Goal: Transaction & Acquisition: Purchase product/service

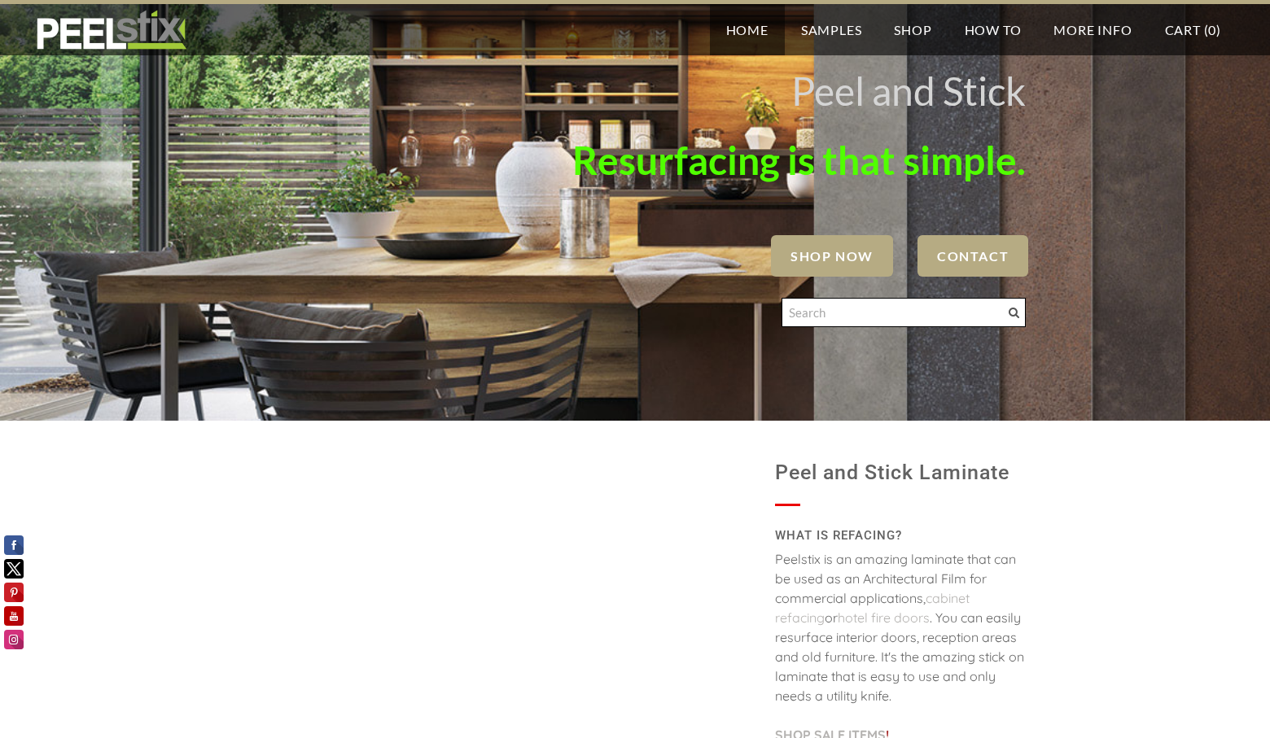
click at [824, 316] on input "Search" at bounding box center [904, 312] width 244 height 29
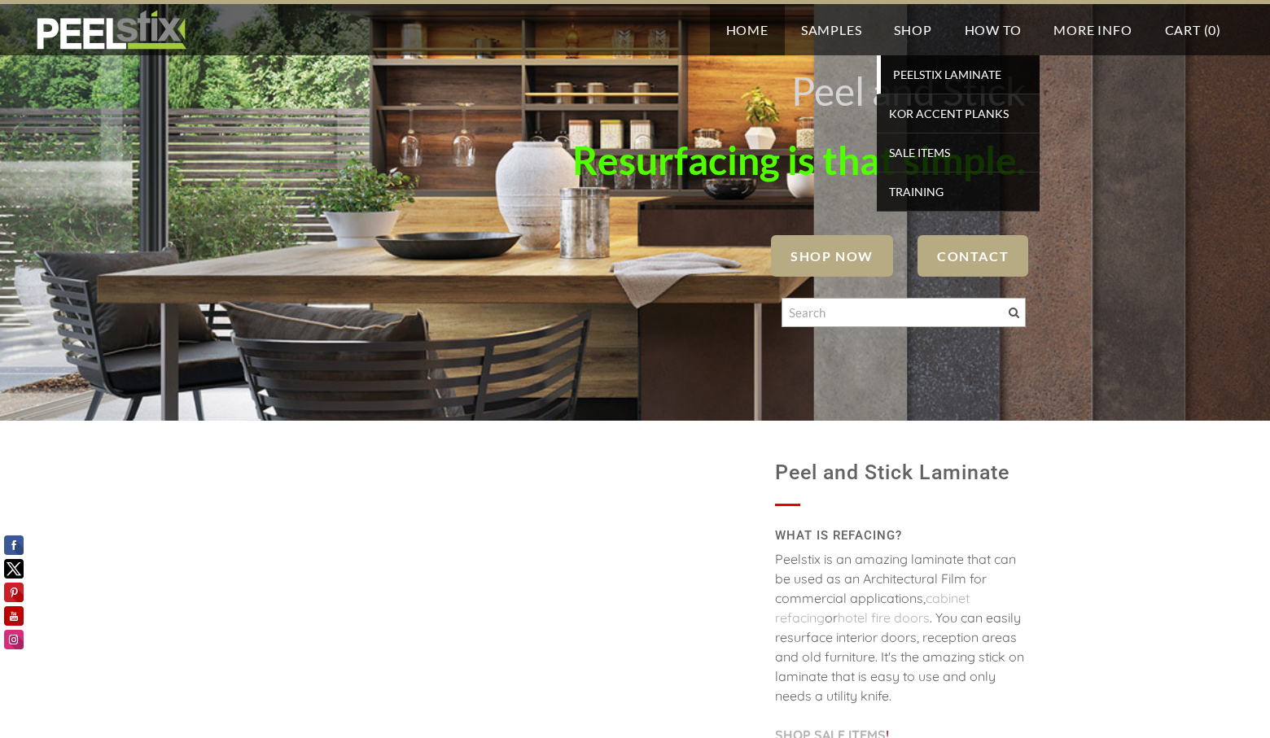
click at [930, 74] on span "PEELSTIX Laminate" at bounding box center [960, 75] width 151 height 22
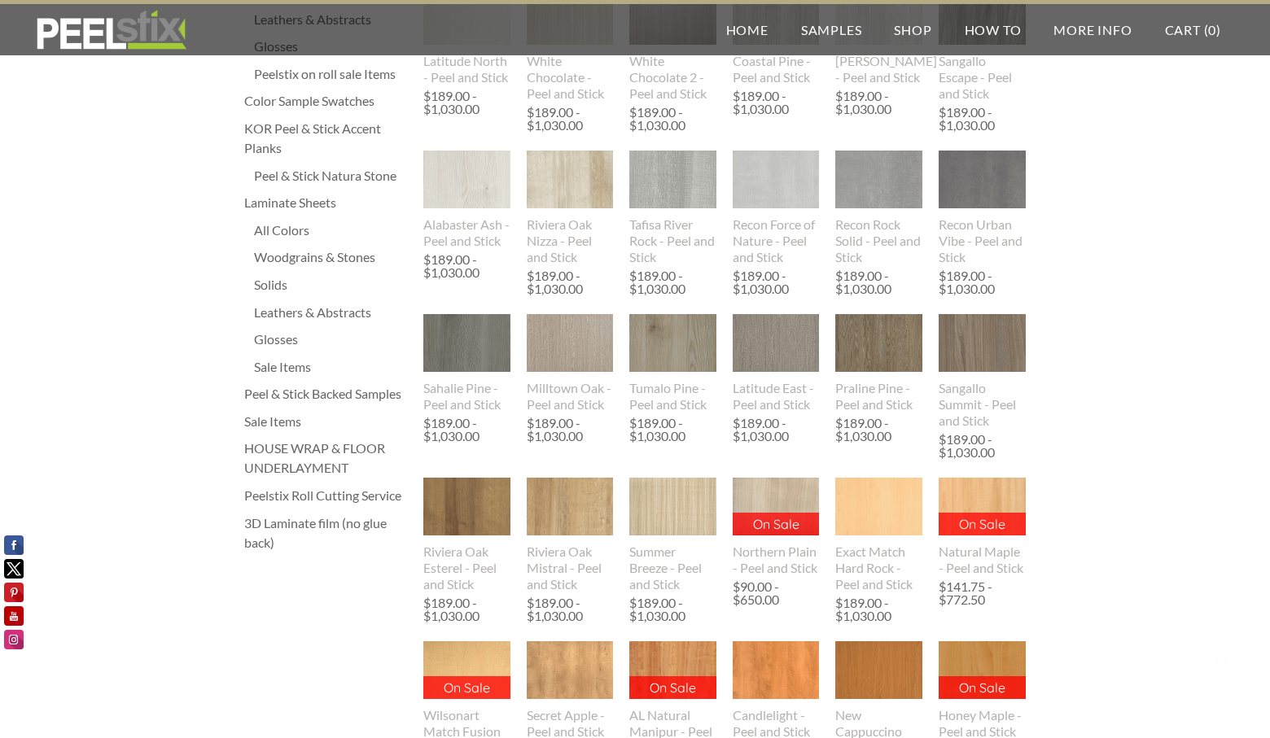
scroll to position [326, 0]
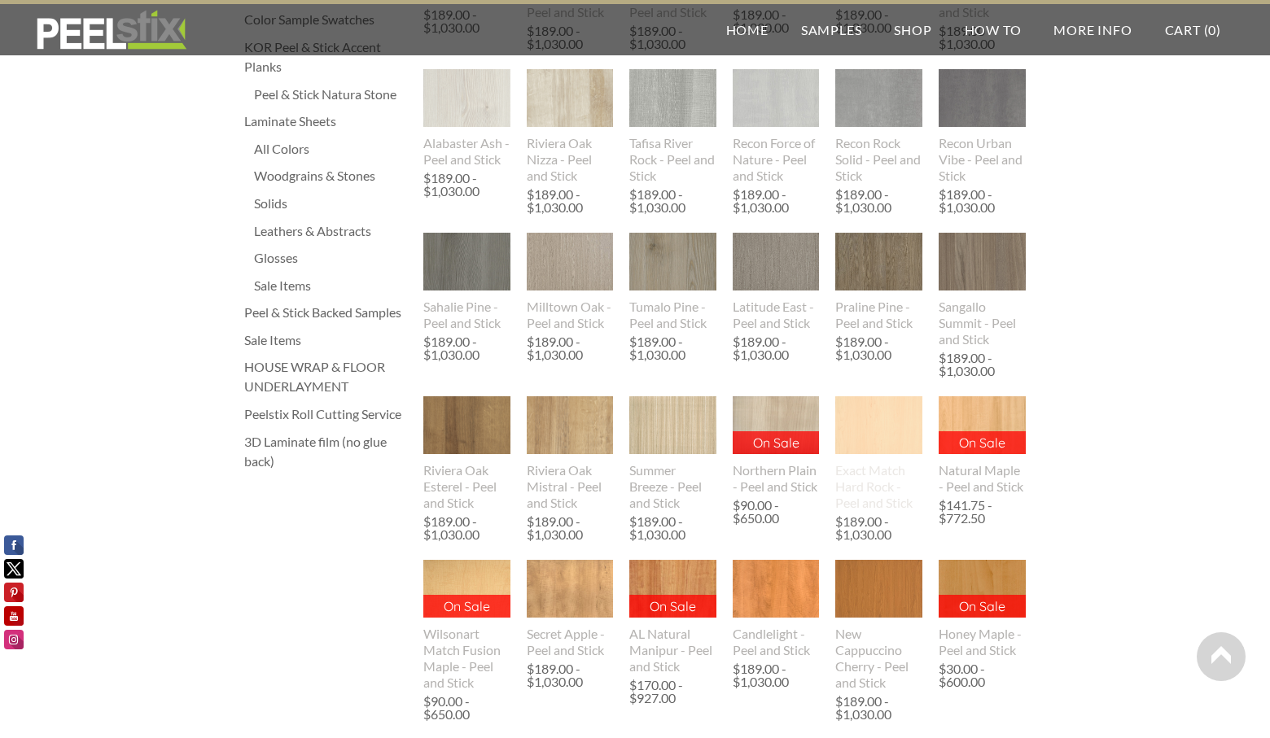
click at [896, 433] on img at bounding box center [878, 426] width 87 height 58
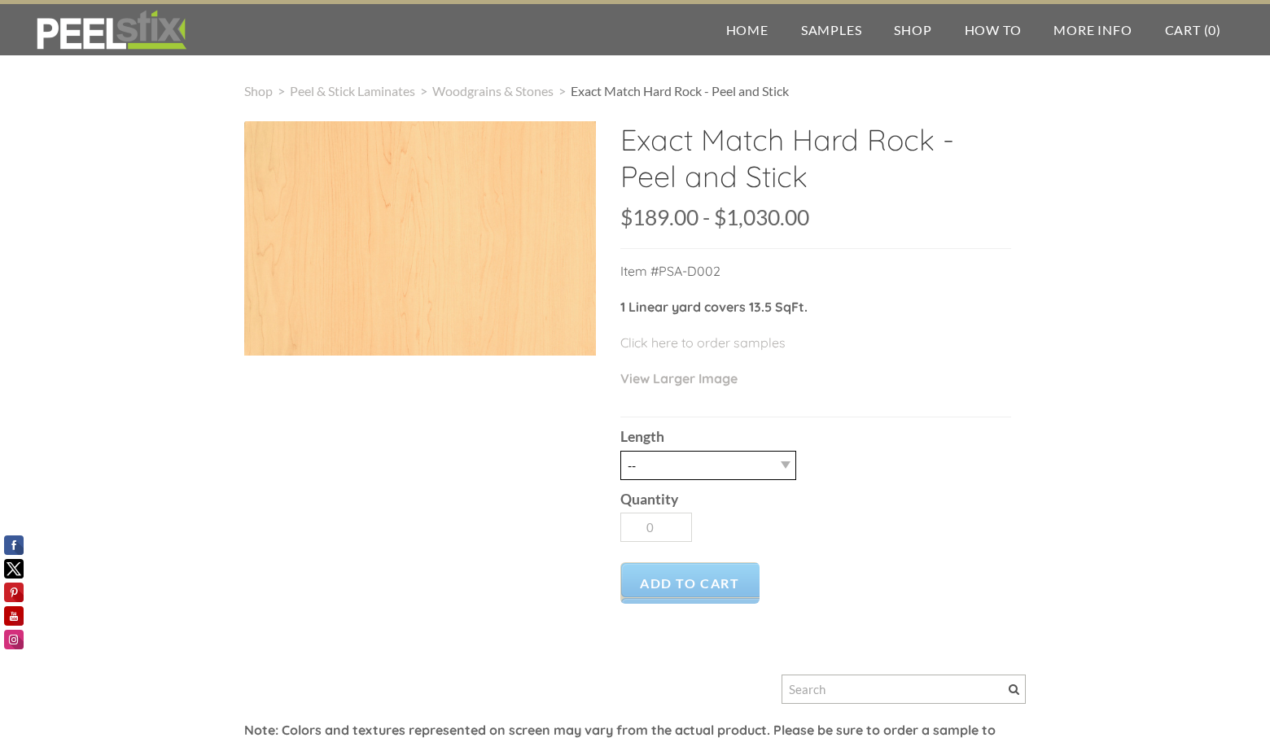
click at [764, 461] on select "-- 3LY 10LY 15LY 30LY" at bounding box center [708, 465] width 176 height 29
select select "3LY"
click at [620, 451] on select "-- 3LY 10LY 15LY 30LY" at bounding box center [708, 465] width 176 height 29
type input "1"
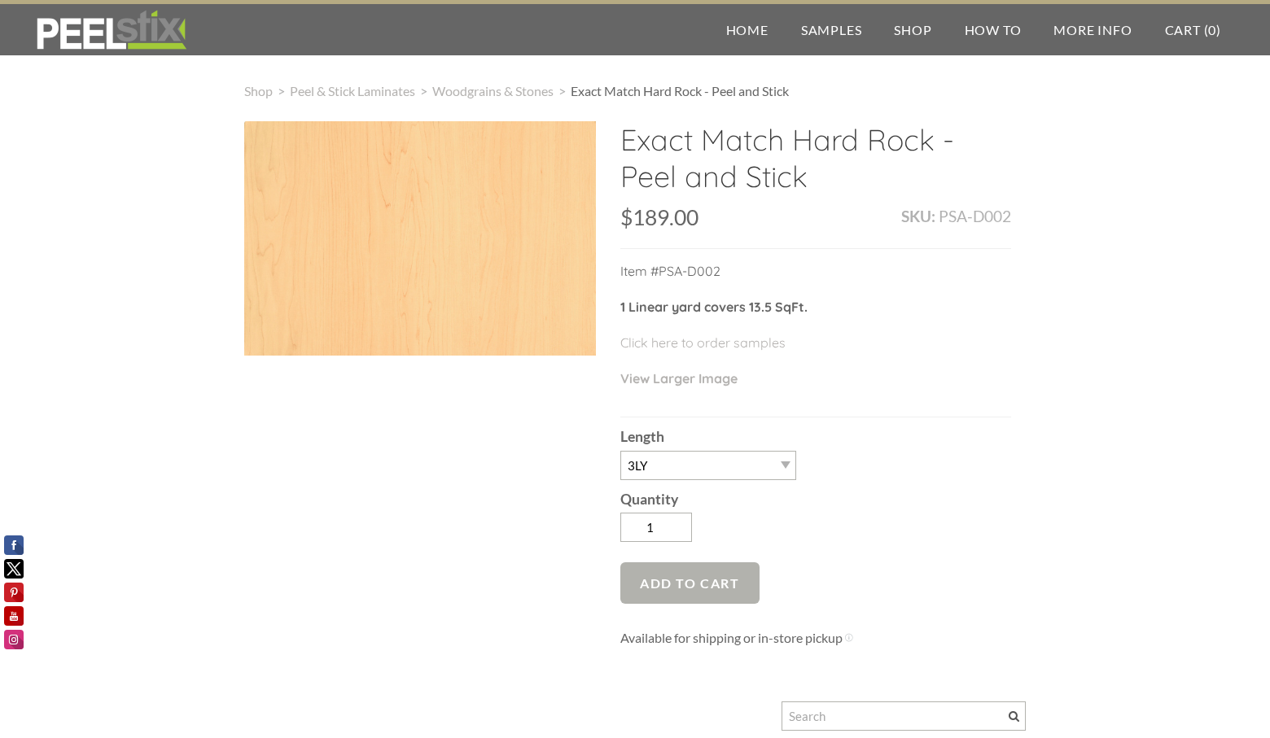
click at [712, 589] on span "Add to Cart" at bounding box center [689, 584] width 139 height 42
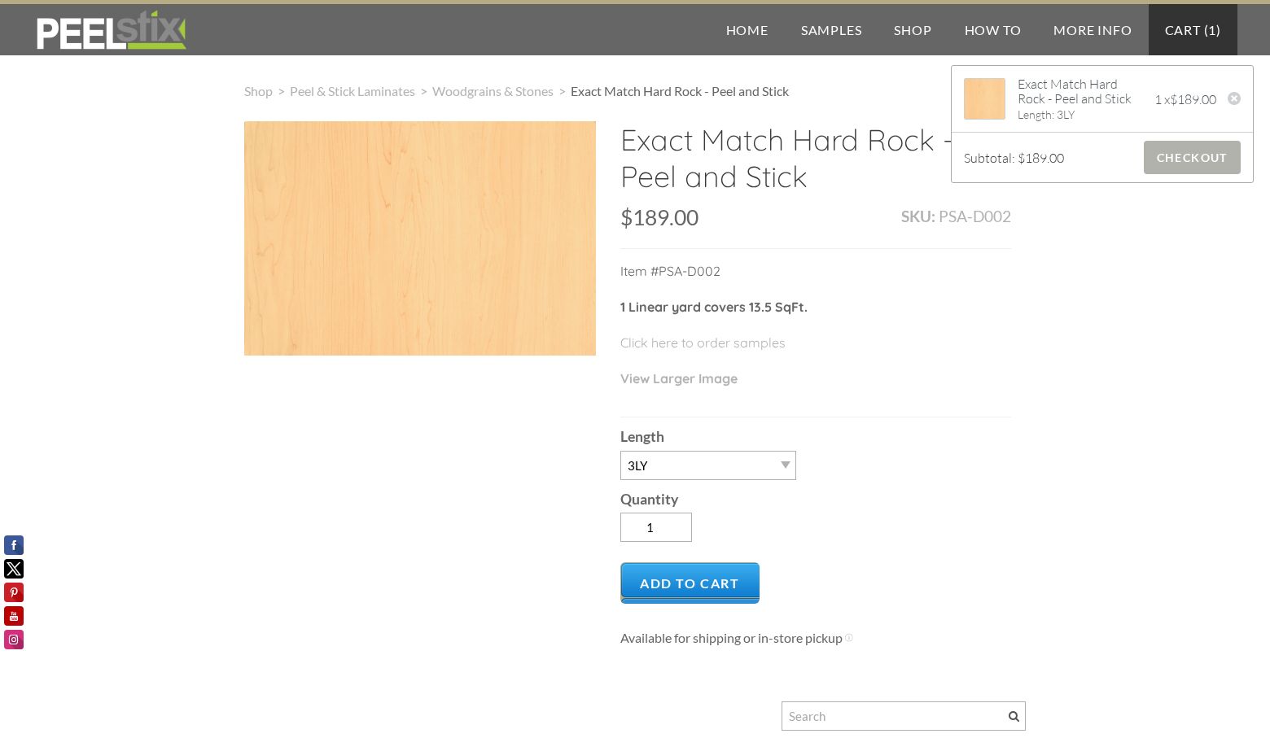
click at [1188, 153] on span "Checkout" at bounding box center [1192, 157] width 97 height 33
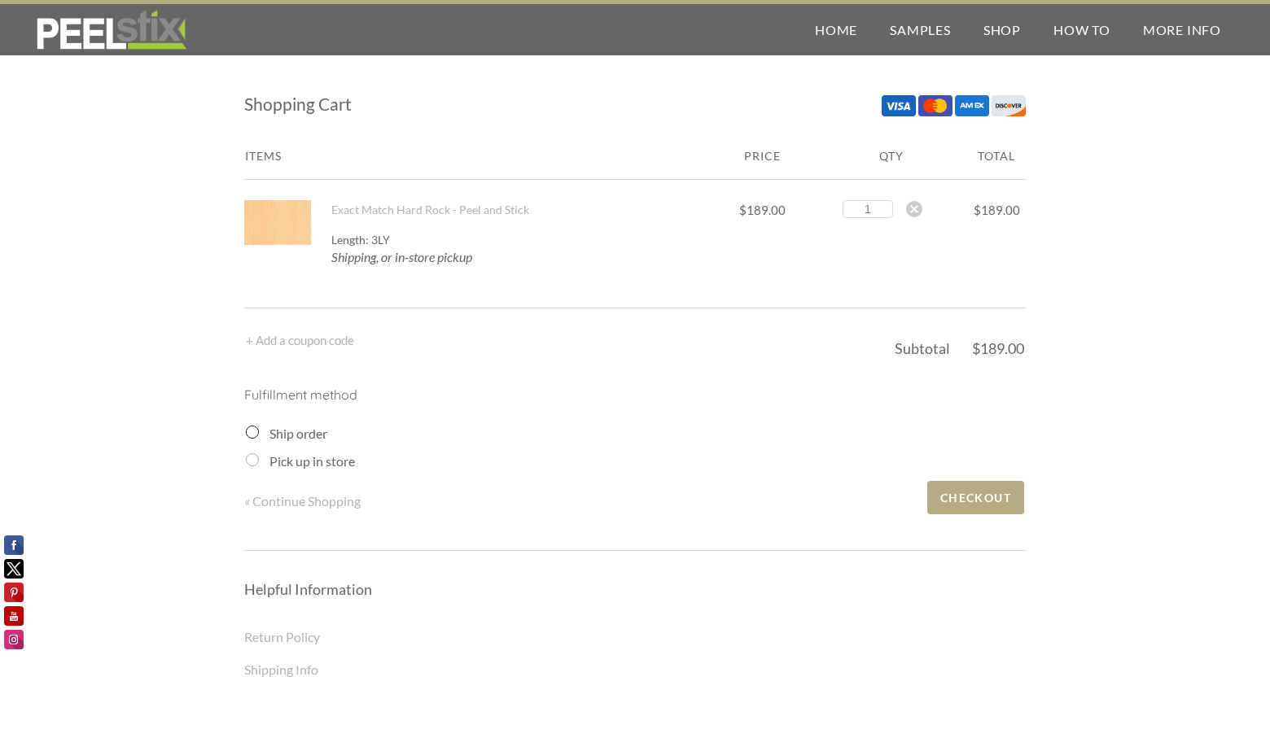
click at [252, 433] on input "Ship order" at bounding box center [252, 432] width 13 height 13
click at [969, 488] on span "Checkout" at bounding box center [975, 497] width 97 height 33
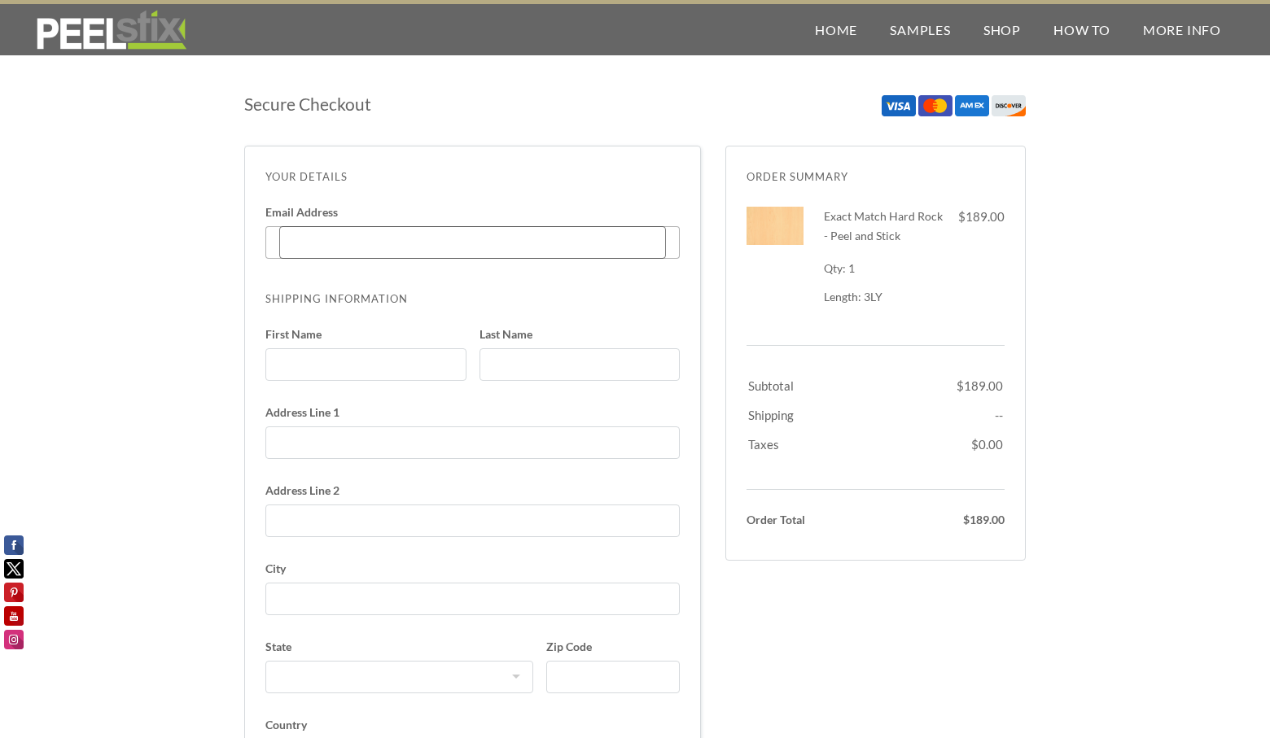
click at [322, 238] on input "Email Address Enter code" at bounding box center [472, 242] width 387 height 33
type input "[EMAIL_ADDRESS][DOMAIN_NAME]"
click at [423, 364] on input "First Name" at bounding box center [365, 364] width 201 height 33
type input "[PERSON_NAME]"
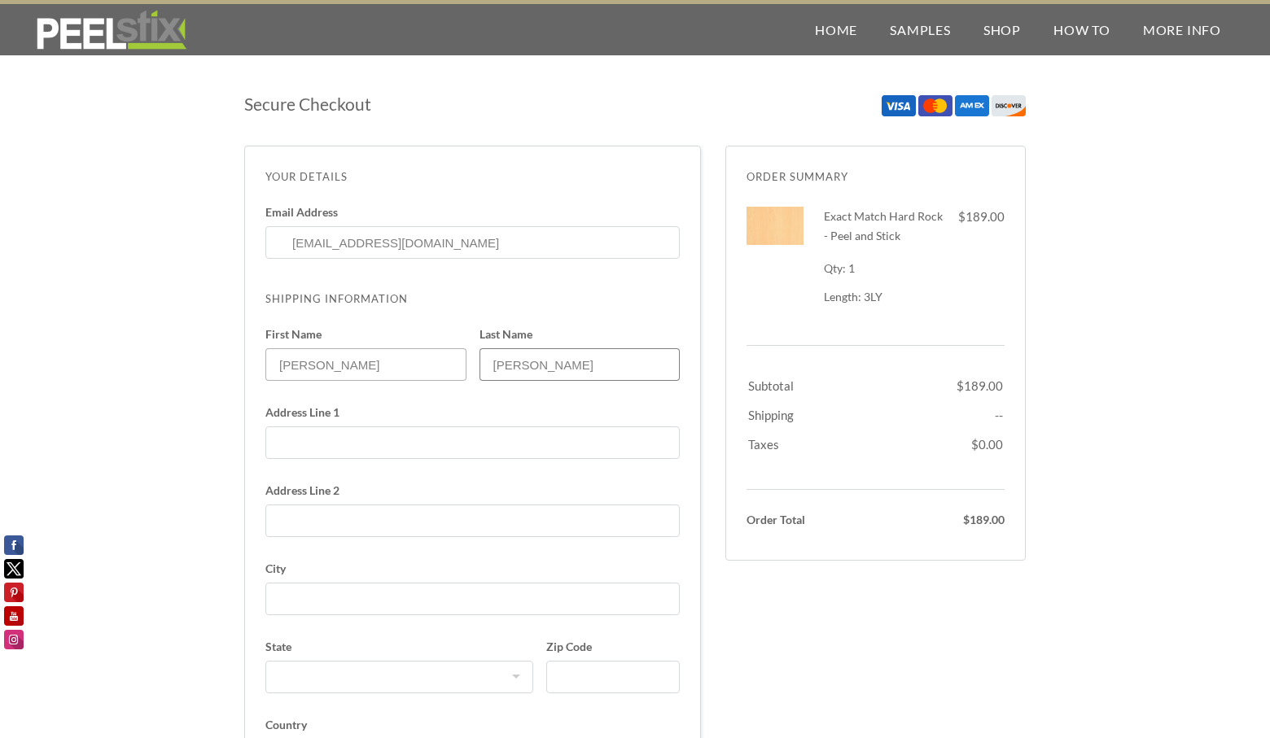
type input "[STREET_ADDRESS]"
select select "CA"
type input "9169284548"
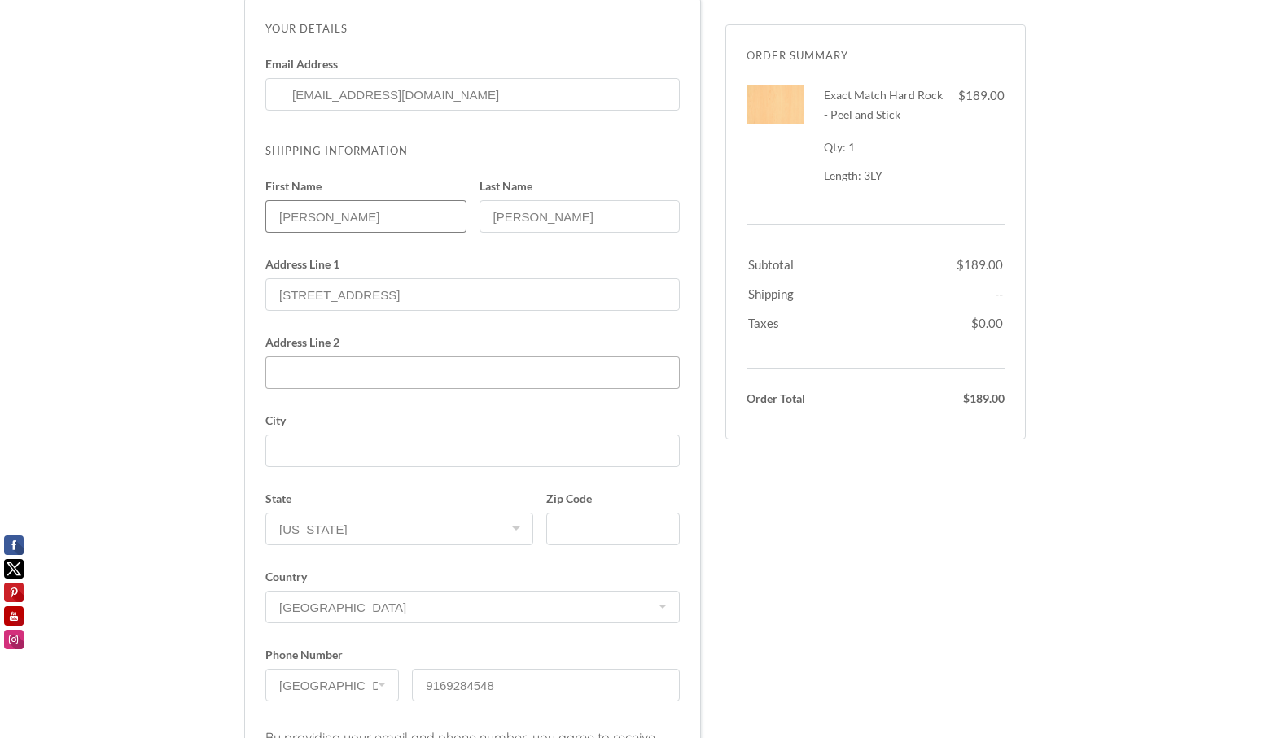
scroll to position [163, 0]
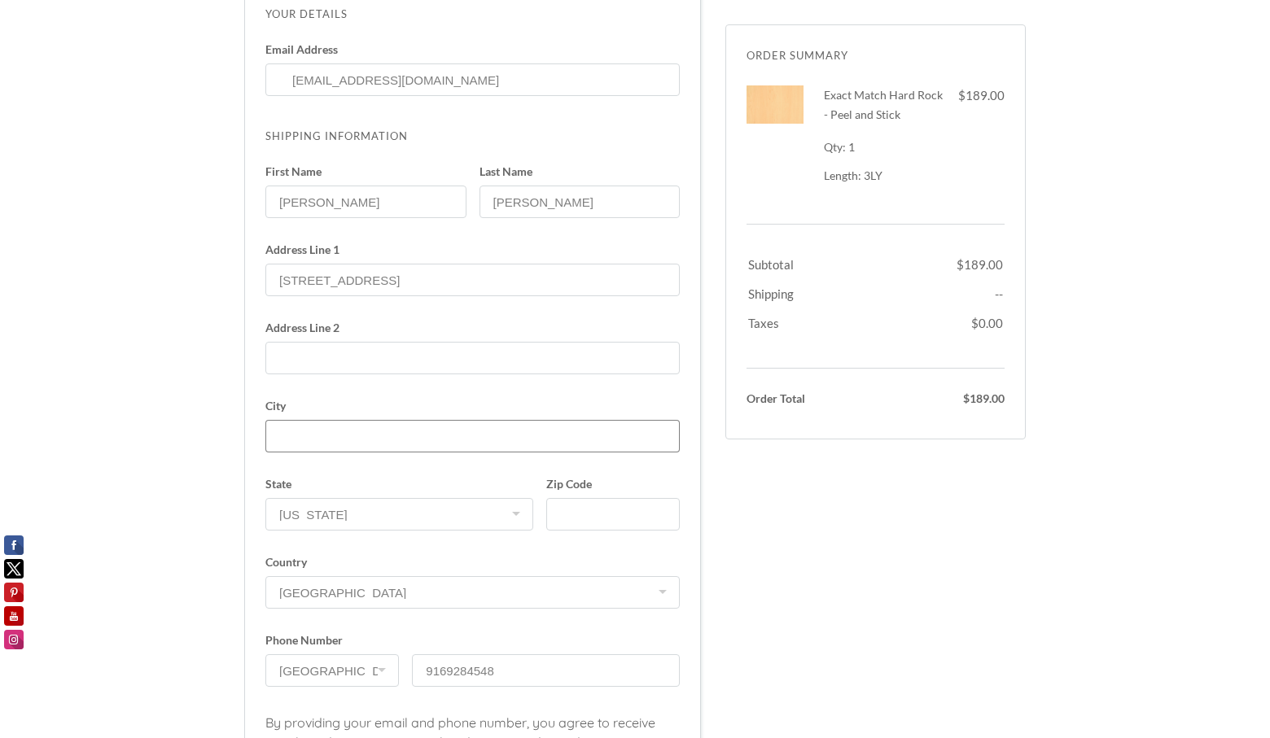
click at [318, 440] on input "City" at bounding box center [472, 436] width 414 height 33
type input "Sacramento"
type input "95835"
click at [337, 363] on input "Address Line 2" at bounding box center [472, 358] width 414 height 33
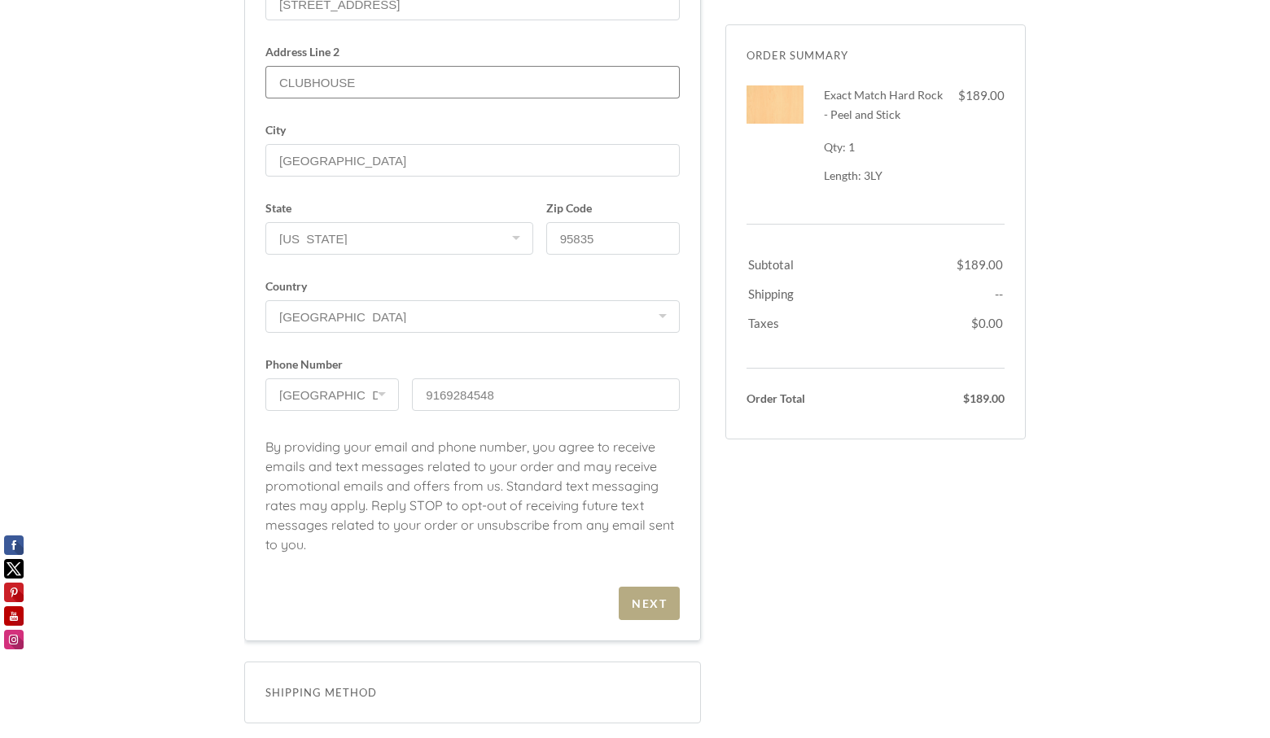
scroll to position [489, 0]
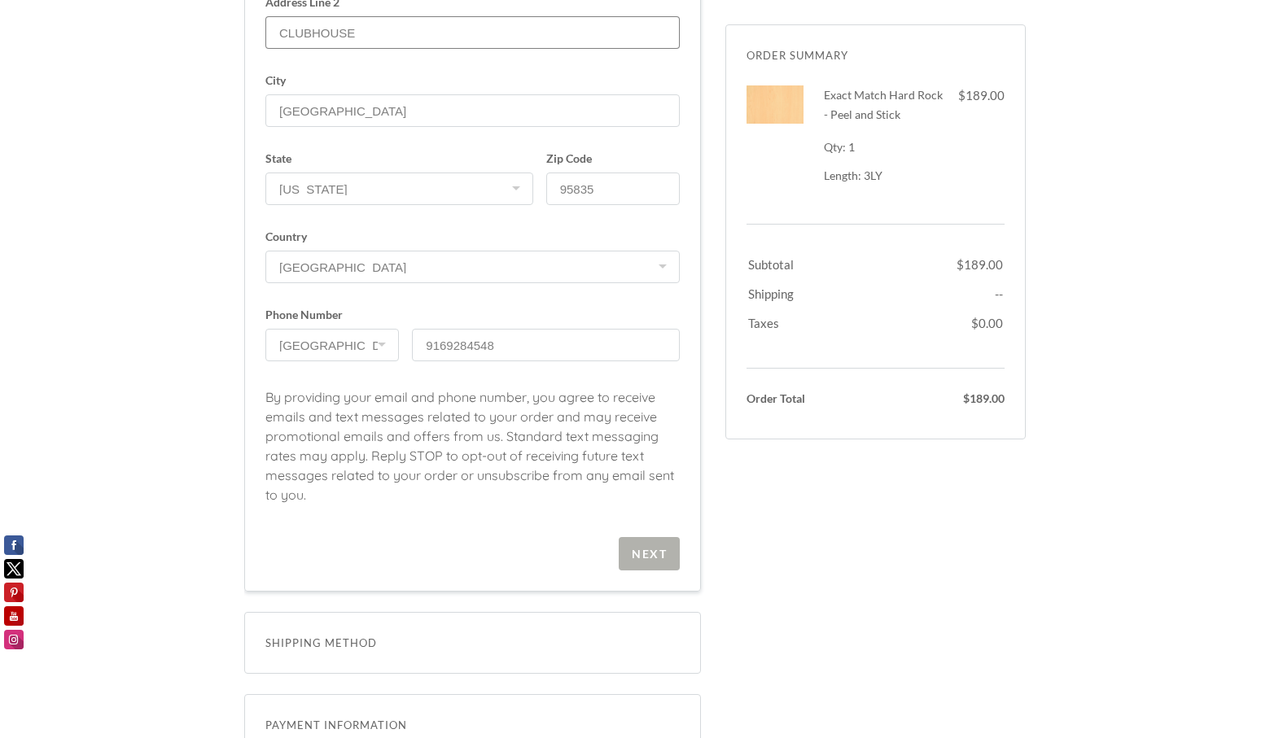
type input "CLUBHOUSE"
click at [668, 559] on span "Next" at bounding box center [649, 553] width 61 height 33
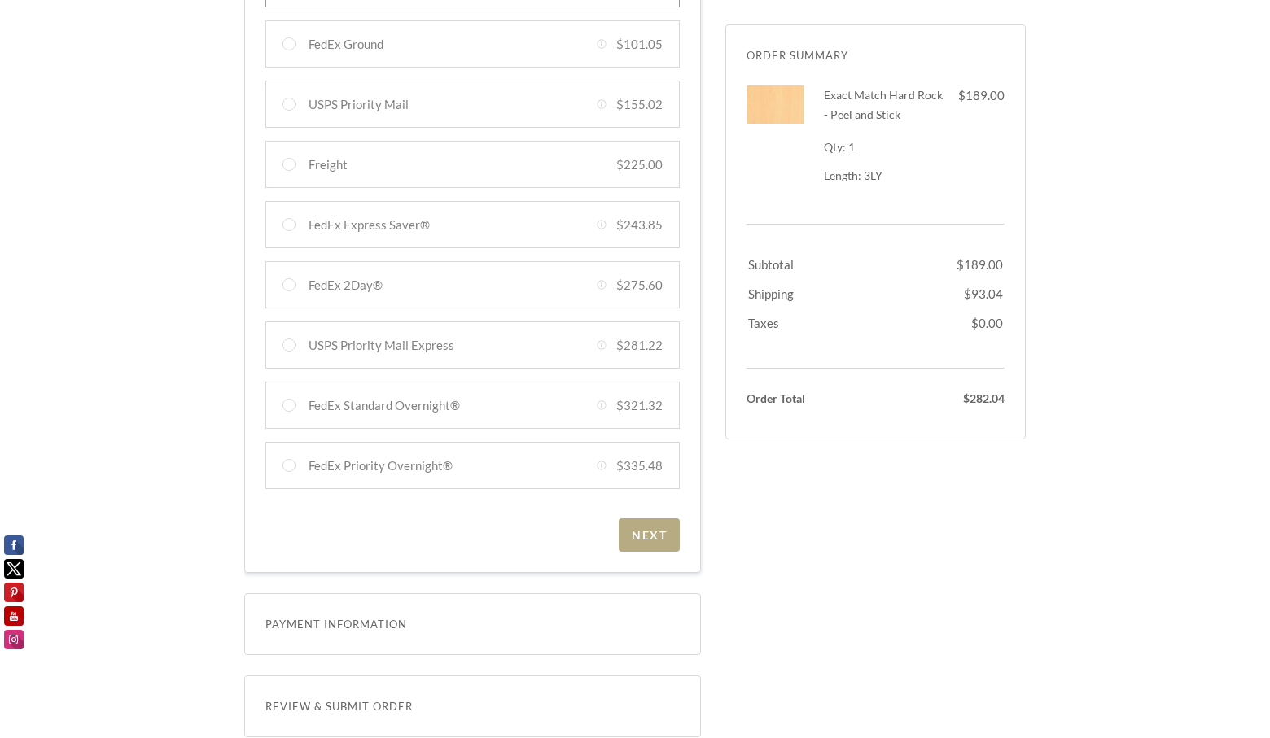
scroll to position [500, 0]
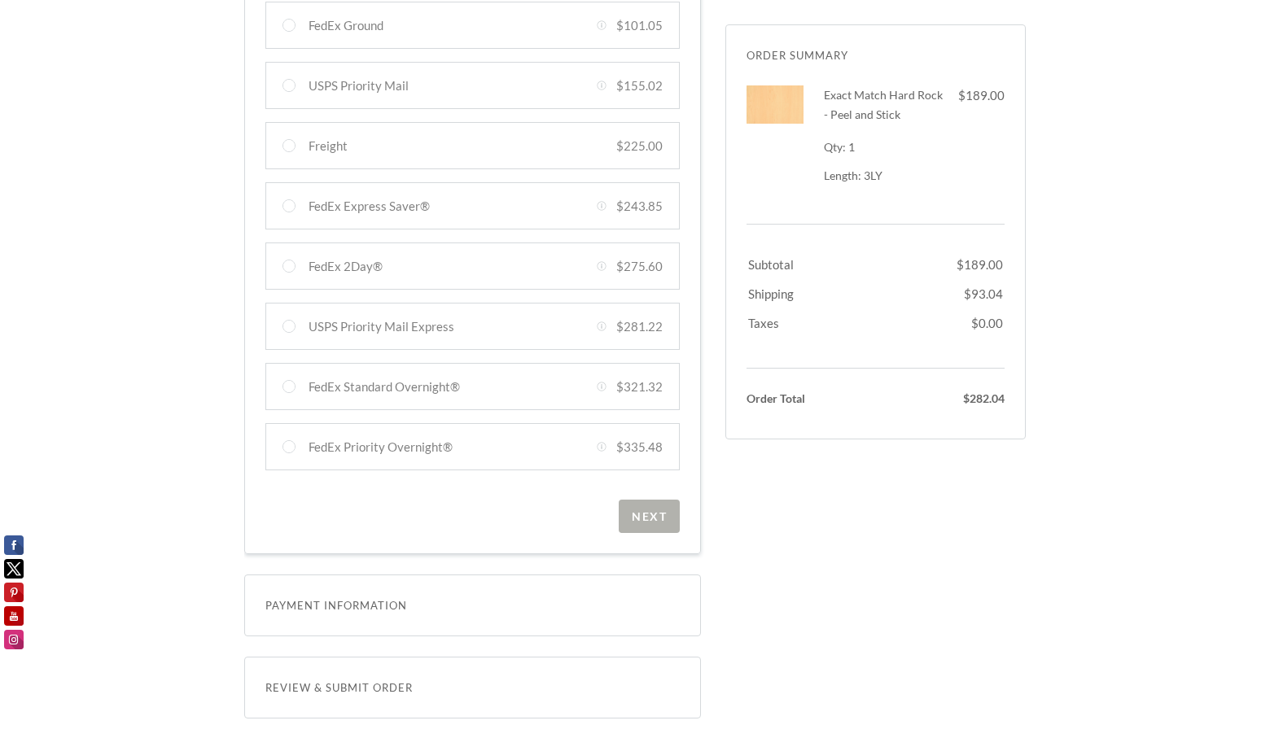
click at [645, 526] on span "Next" at bounding box center [649, 516] width 61 height 33
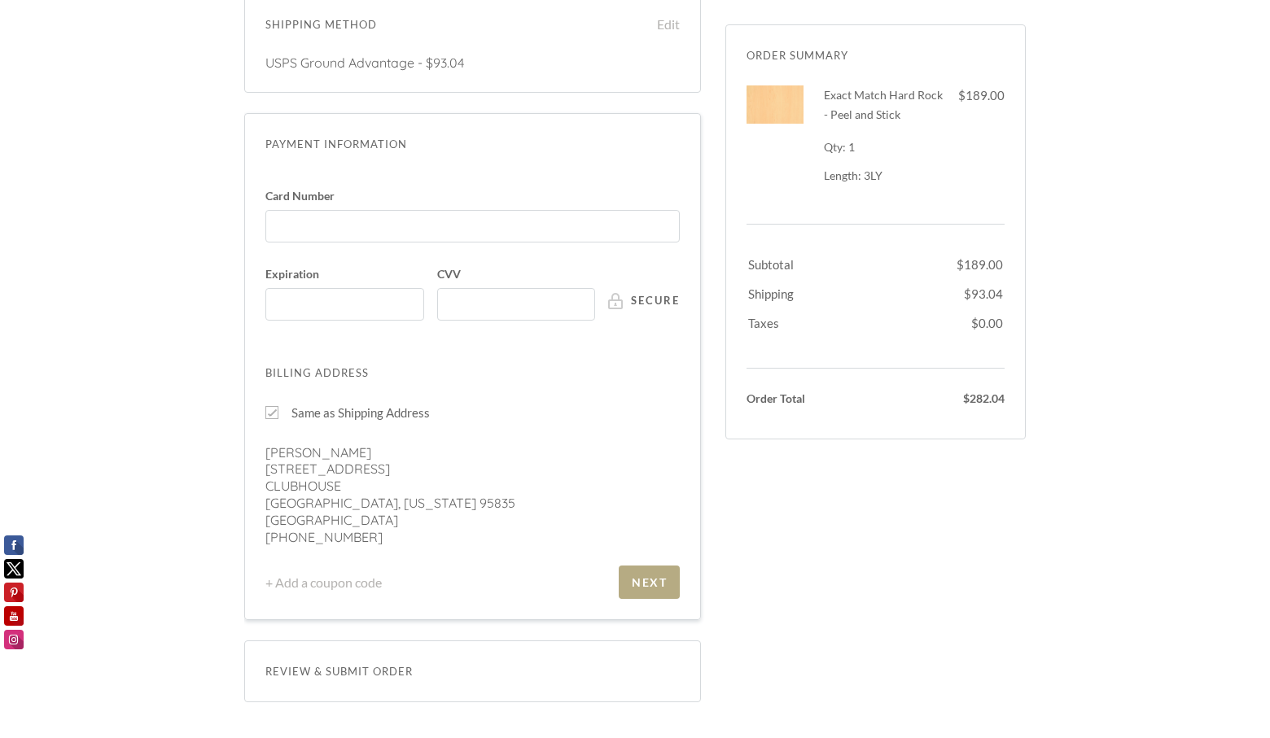
scroll to position [374, 0]
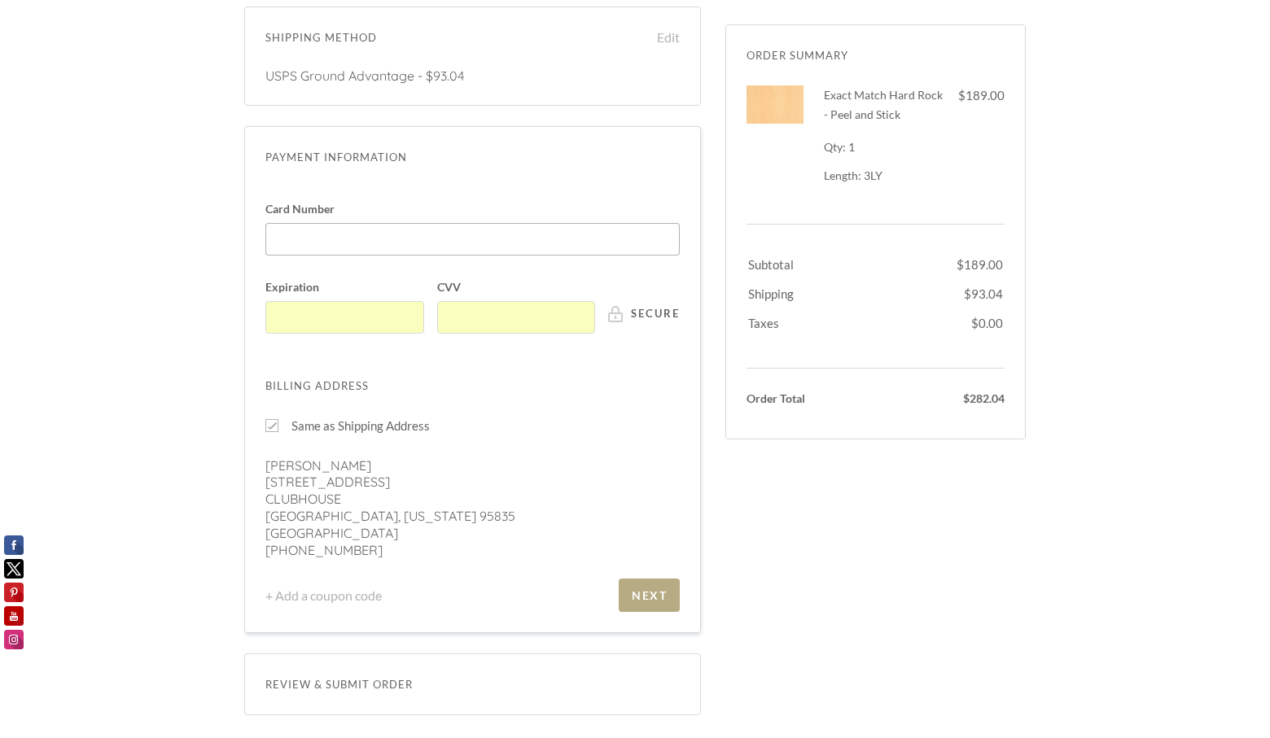
click at [405, 230] on div at bounding box center [472, 239] width 414 height 33
click at [405, 231] on input "Card Number" at bounding box center [476, 231] width 405 height 1
click at [579, 396] on section "Billing Address Same as Shipping Address Nichole Aguilera 5601 Natomas Blvd. CL…" at bounding box center [472, 467] width 414 height 183
click at [336, 331] on div at bounding box center [344, 317] width 159 height 33
click at [336, 310] on input "Expiration" at bounding box center [348, 309] width 149 height 1
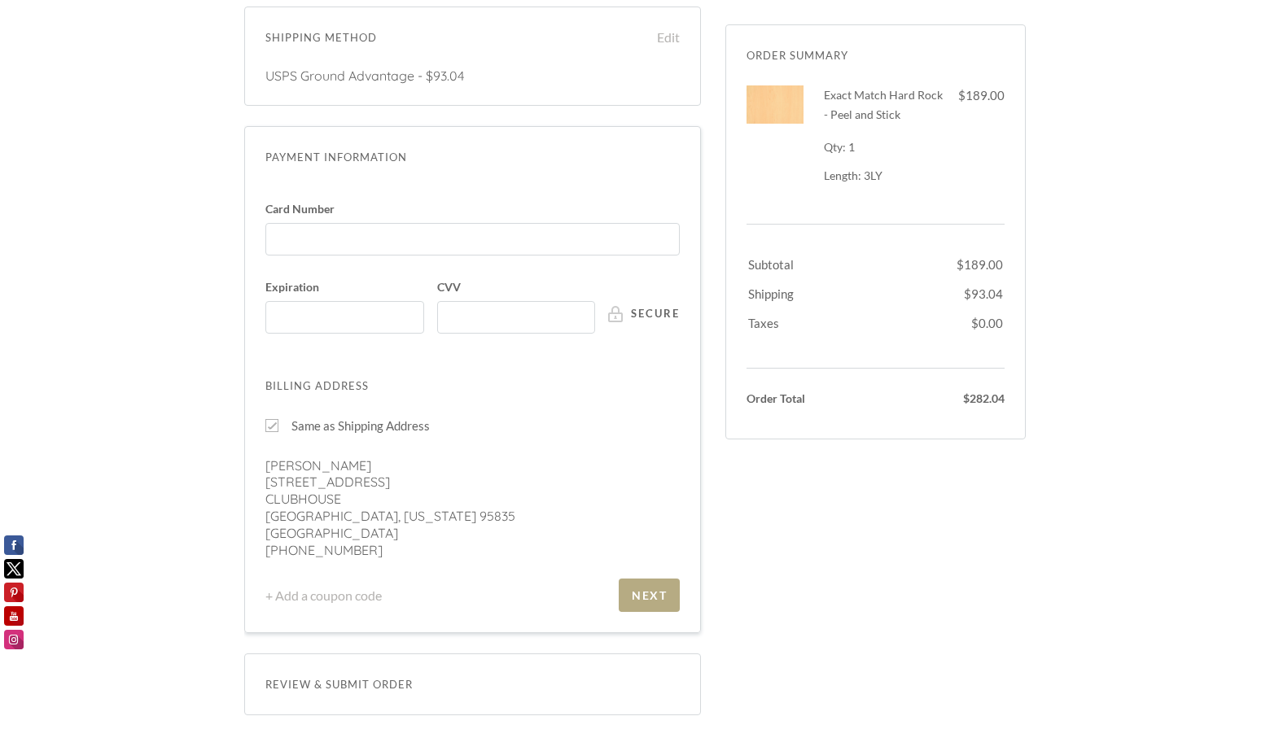
click at [611, 522] on p "Sacramento, California 95835" at bounding box center [472, 516] width 414 height 17
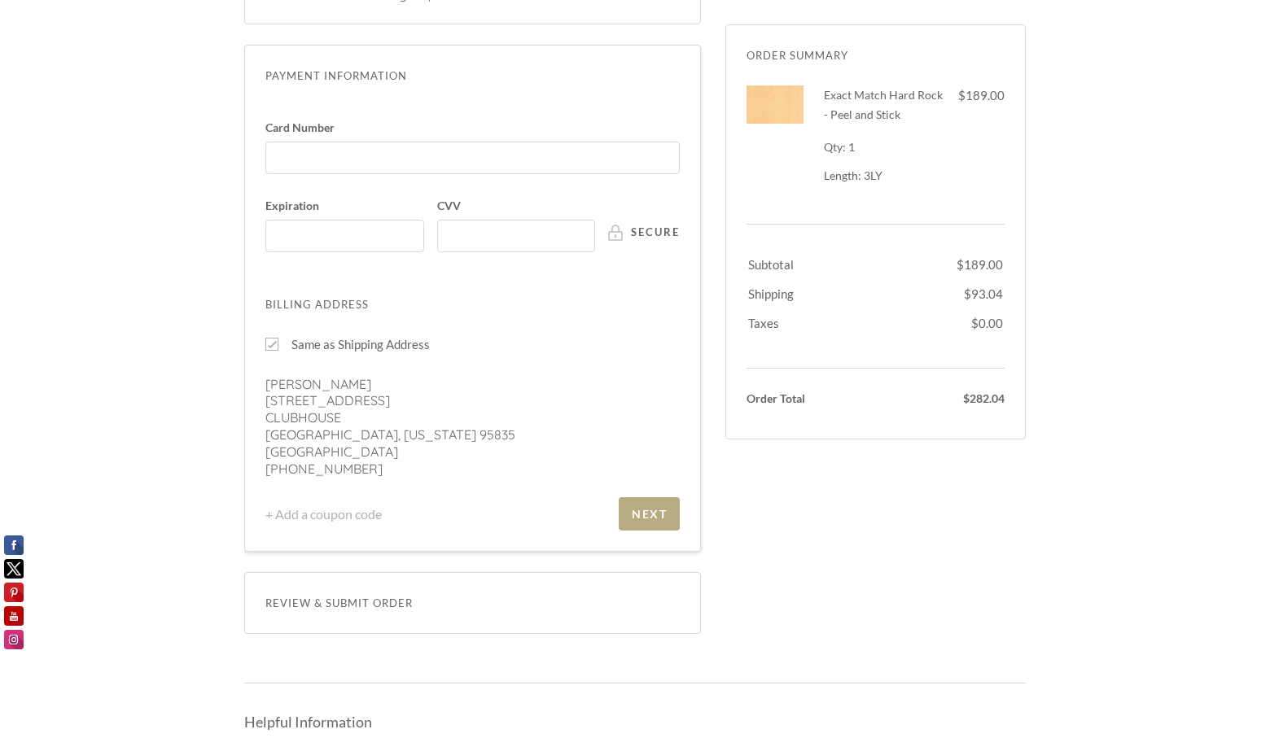
click at [274, 343] on div at bounding box center [271, 344] width 13 height 13
click at [274, 343] on input "Same as Shipping Address" at bounding box center [271, 344] width 13 height 13
checkbox input "false"
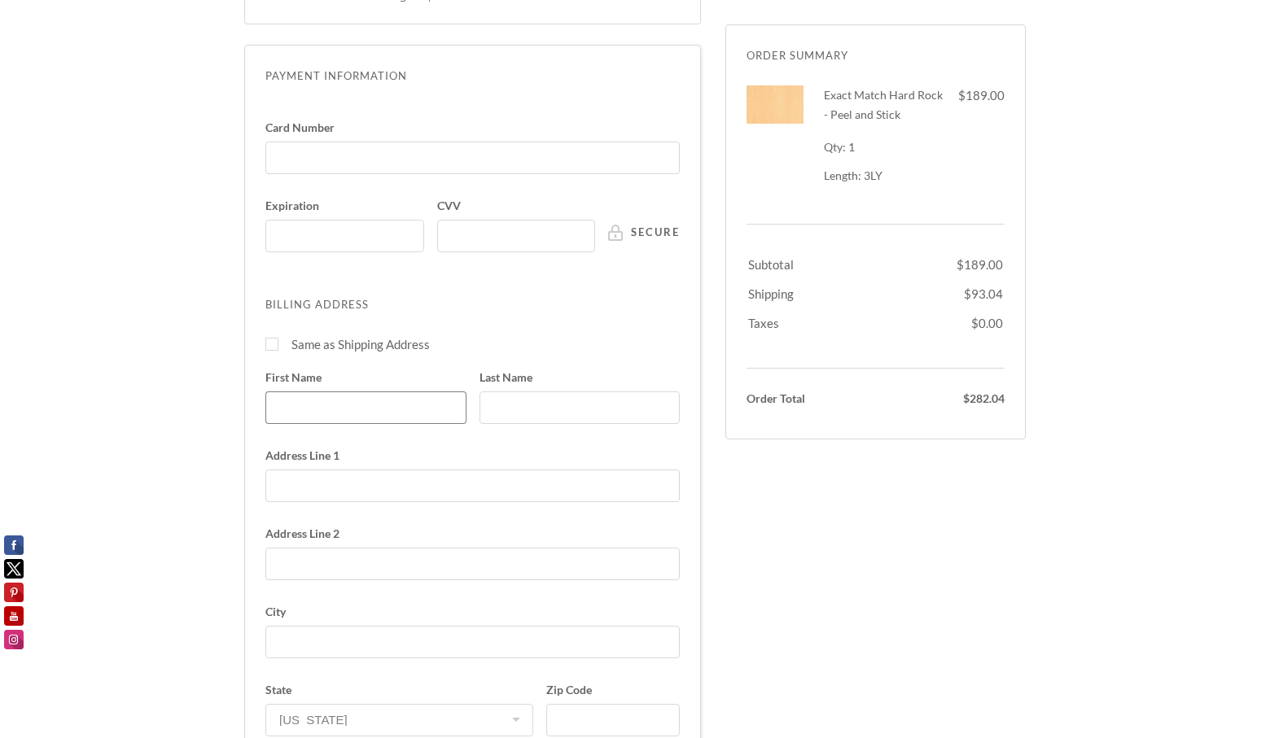
click at [288, 398] on input "First Name" at bounding box center [365, 408] width 201 height 33
type input "Carrie"
type input "Barone"
type input "3311 S RAINBOW BLVD, STE 225"
select select "NV"
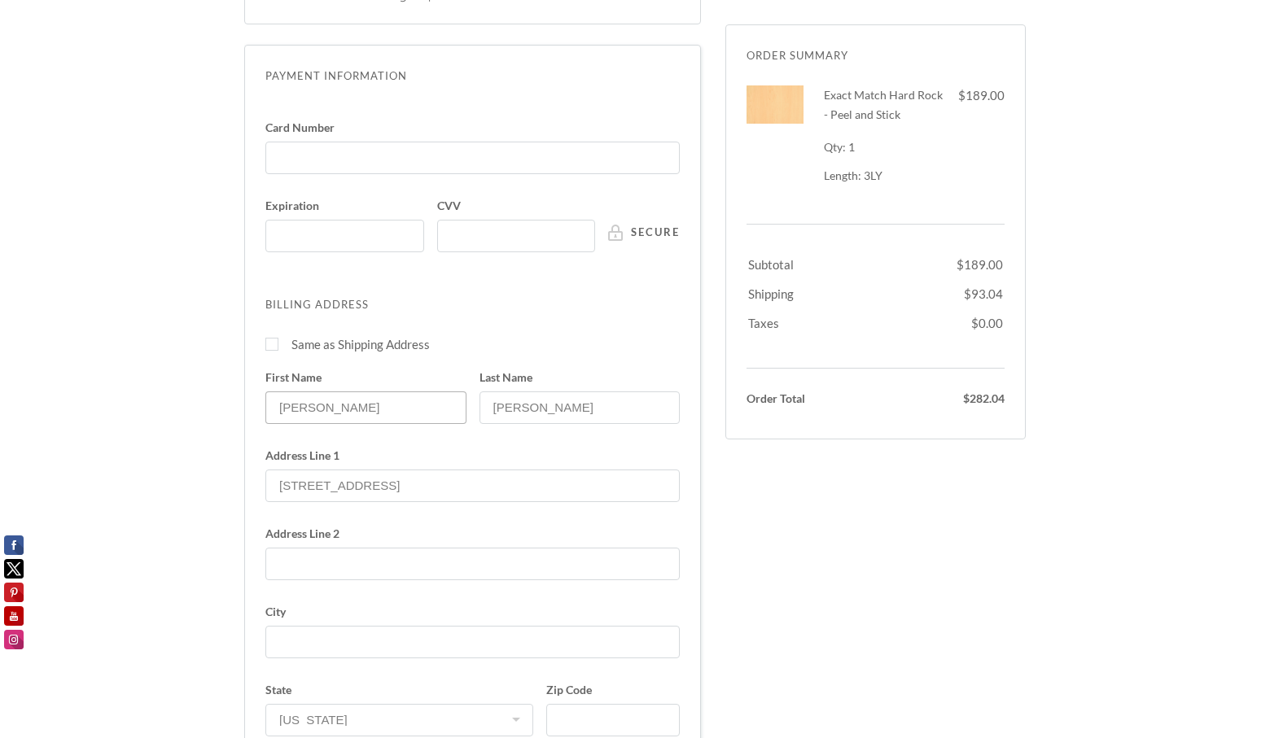
type input "7028736700"
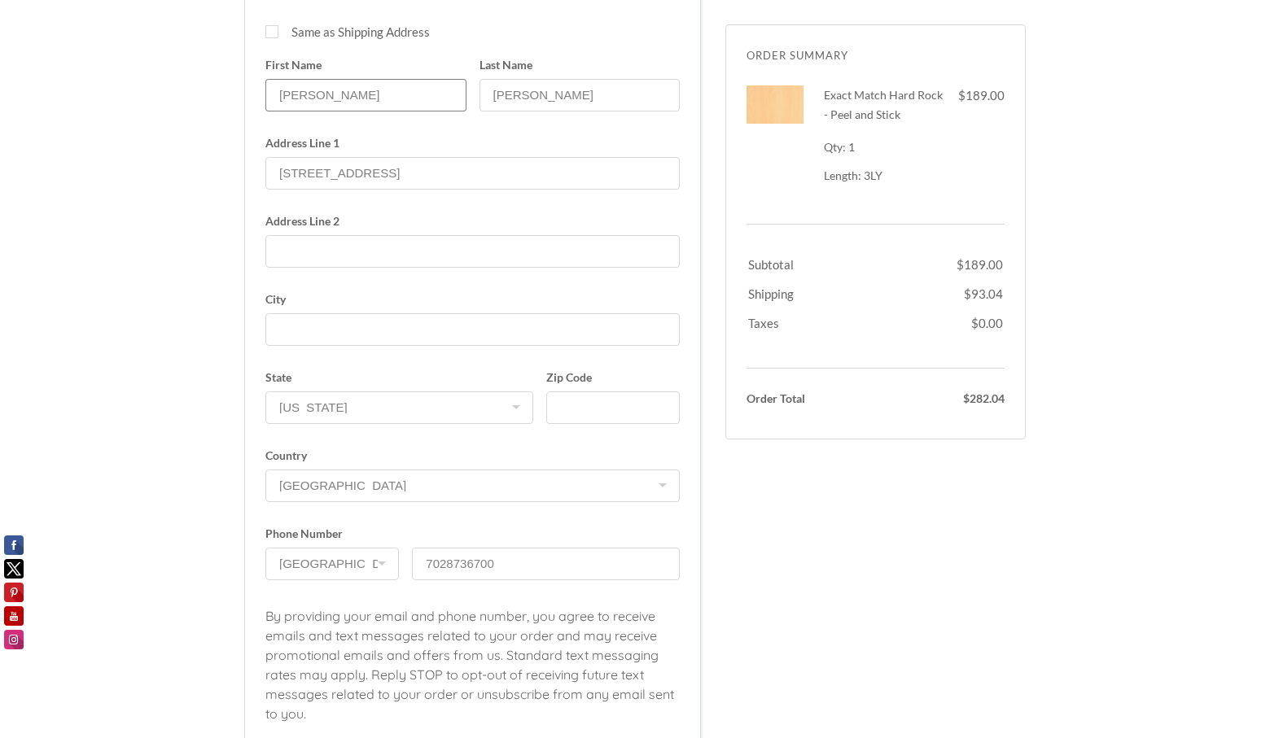
scroll to position [781, 0]
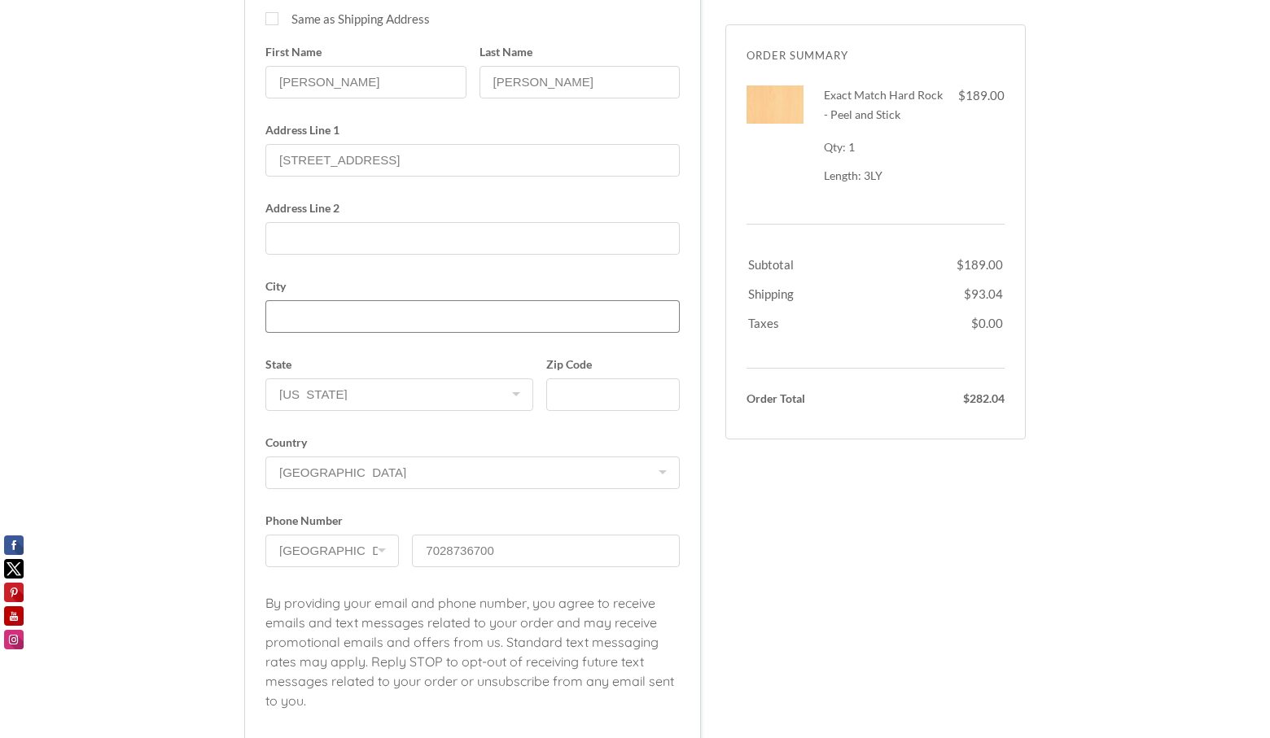
click at [291, 315] on input "City" at bounding box center [472, 316] width 414 height 33
type input "Las Vegas"
type input "89146"
click at [942, 563] on div "Secure Checkout Order Summary Dismiss Exact Match Hard Rock - Peel and Stick 1 …" at bounding box center [635, 101] width 782 height 1600
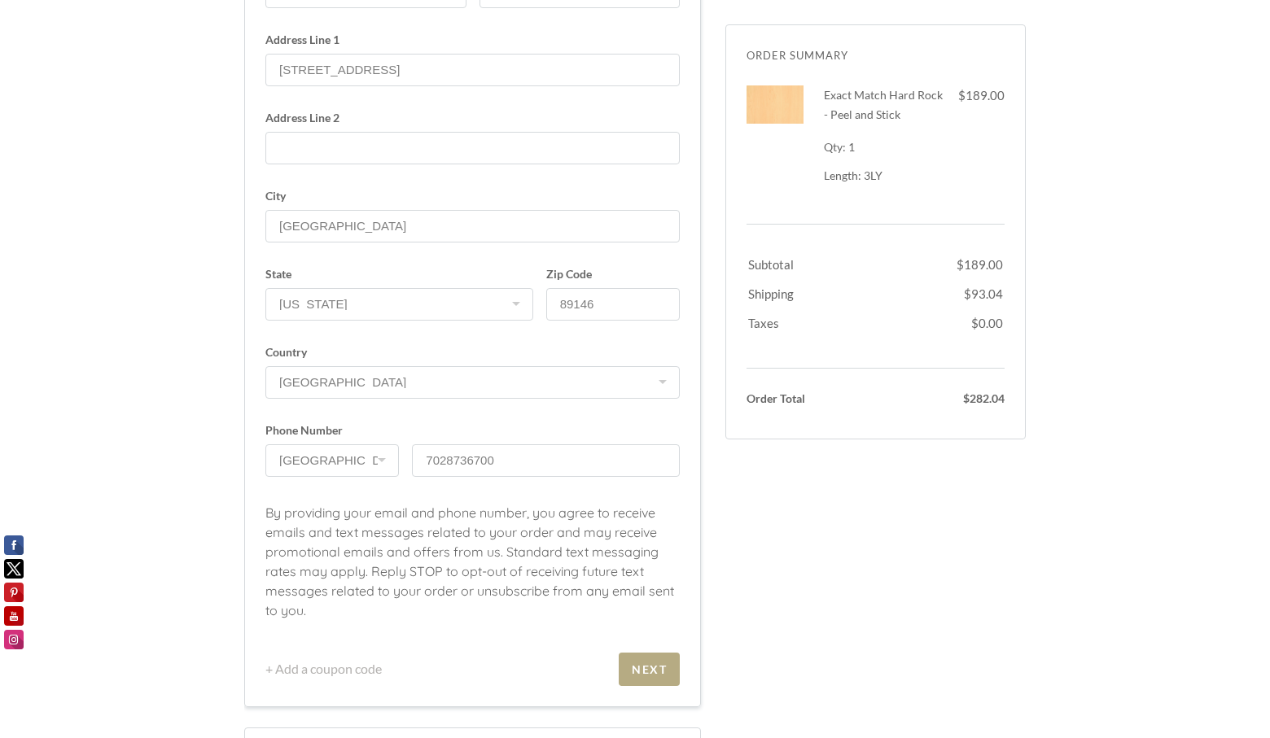
scroll to position [1025, 0]
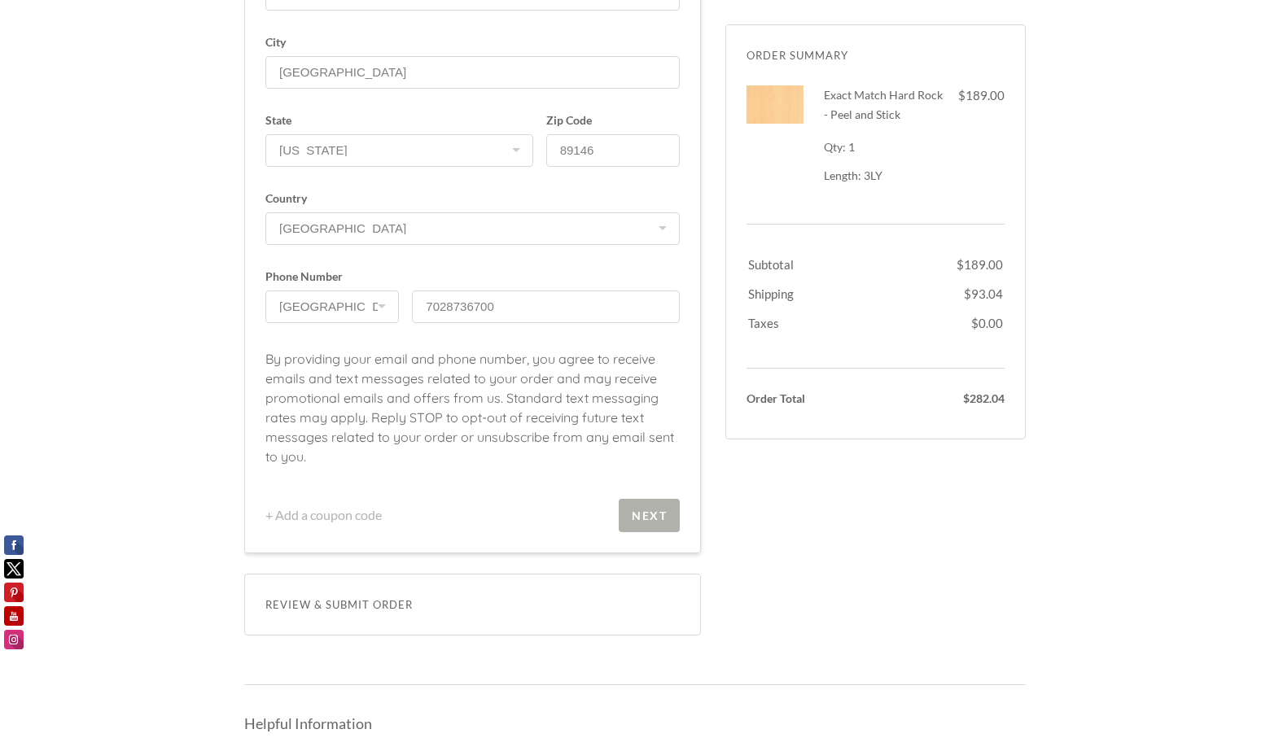
click at [655, 521] on div "Next" at bounding box center [649, 516] width 35 height 14
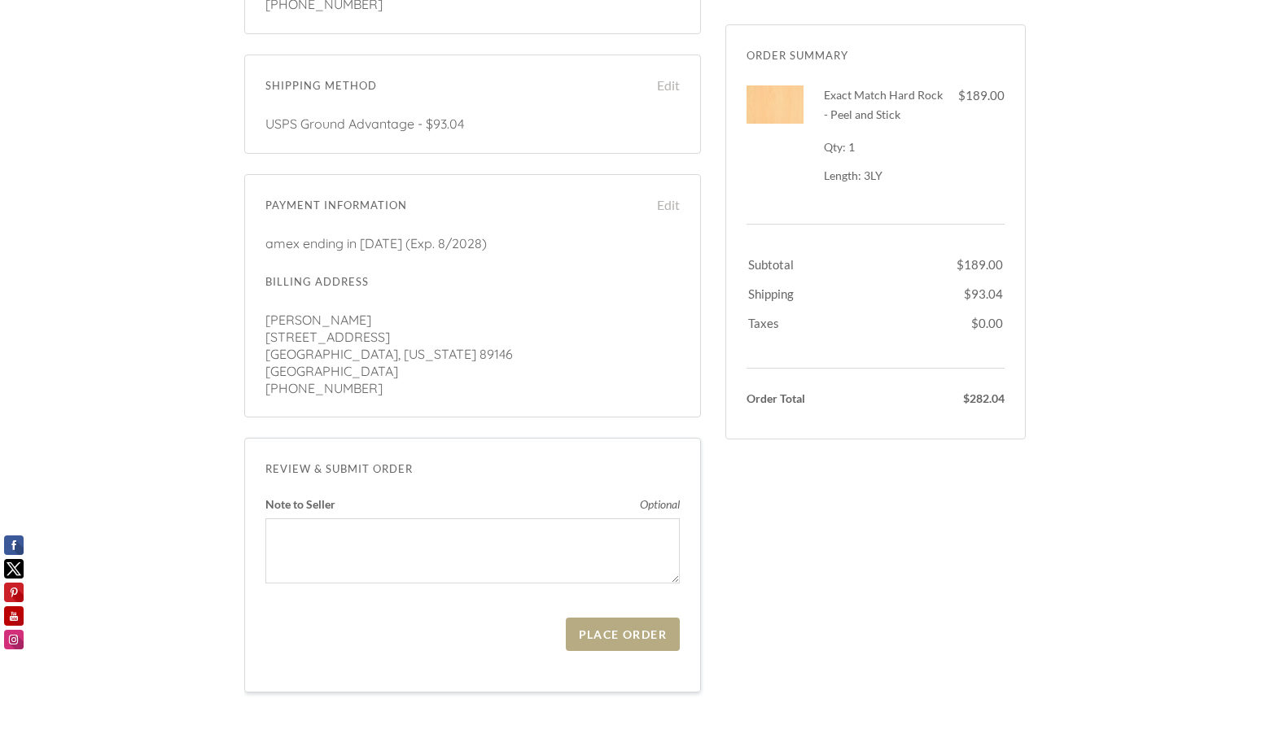
scroll to position [407, 0]
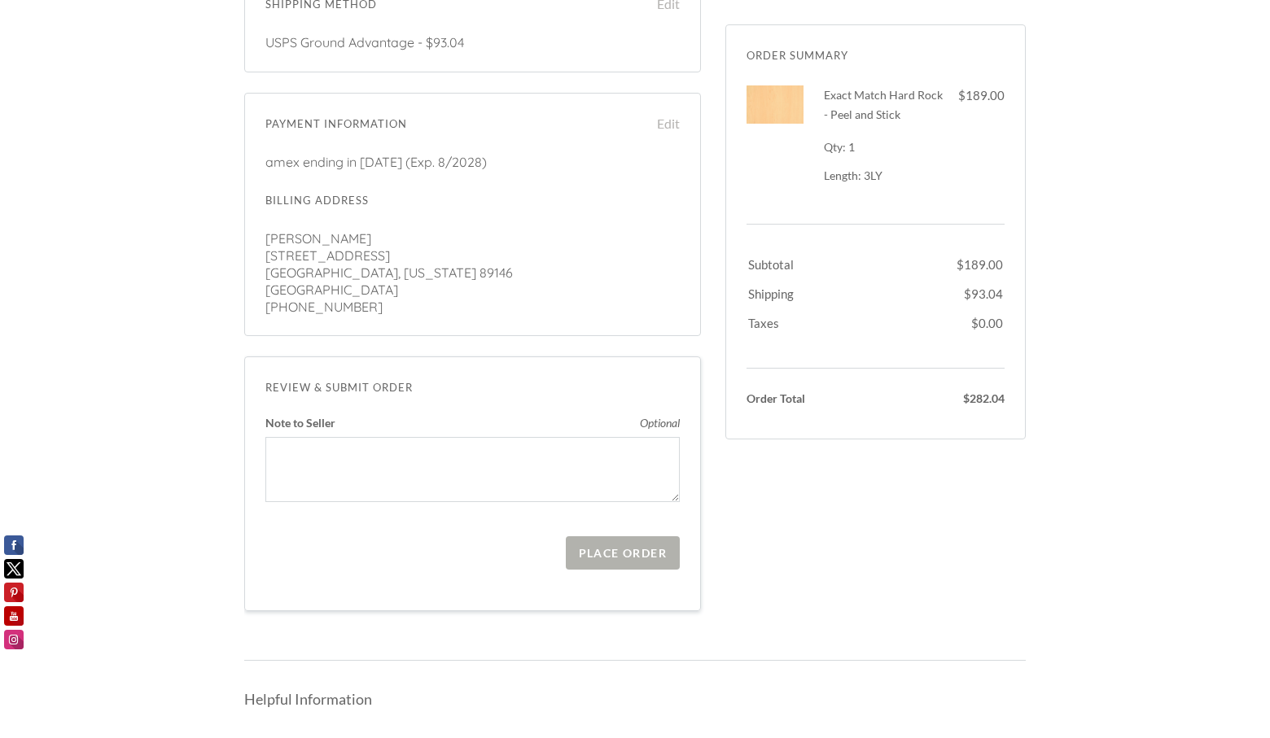
click at [624, 561] on span "Place Order" at bounding box center [623, 553] width 114 height 33
